Goal: Find specific page/section: Find specific page/section

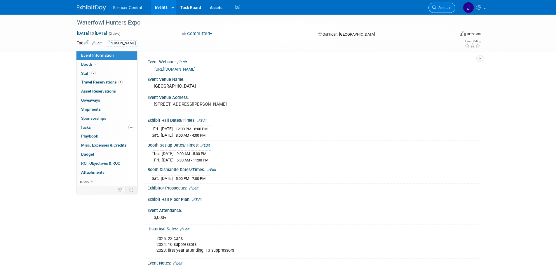
click at [446, 8] on span "Search" at bounding box center [443, 8] width 13 height 4
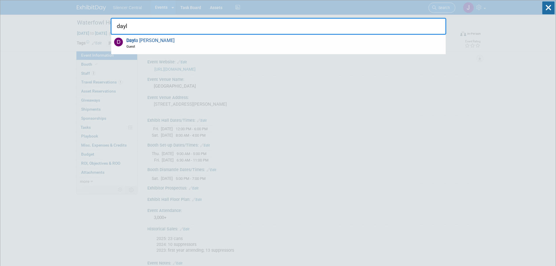
type input "[PERSON_NAME]"
drag, startPoint x: 143, startPoint y: 28, endPoint x: 91, endPoint y: 27, distance: 51.4
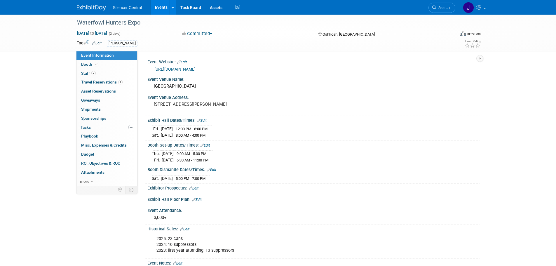
click at [86, 4] on link at bounding box center [95, 5] width 36 height 5
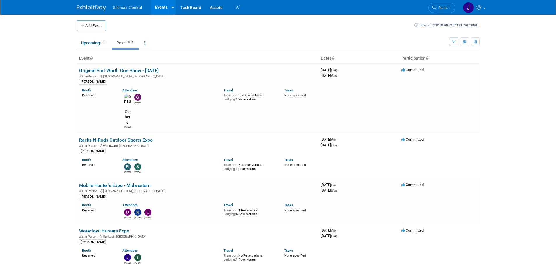
click at [489, 196] on body "Silencer Central Events Add Event Bulk Upload Events Shareable Event Boards Rec…" at bounding box center [278, 133] width 556 height 266
click at [95, 7] on img at bounding box center [91, 8] width 29 height 6
